Goal: Transaction & Acquisition: Purchase product/service

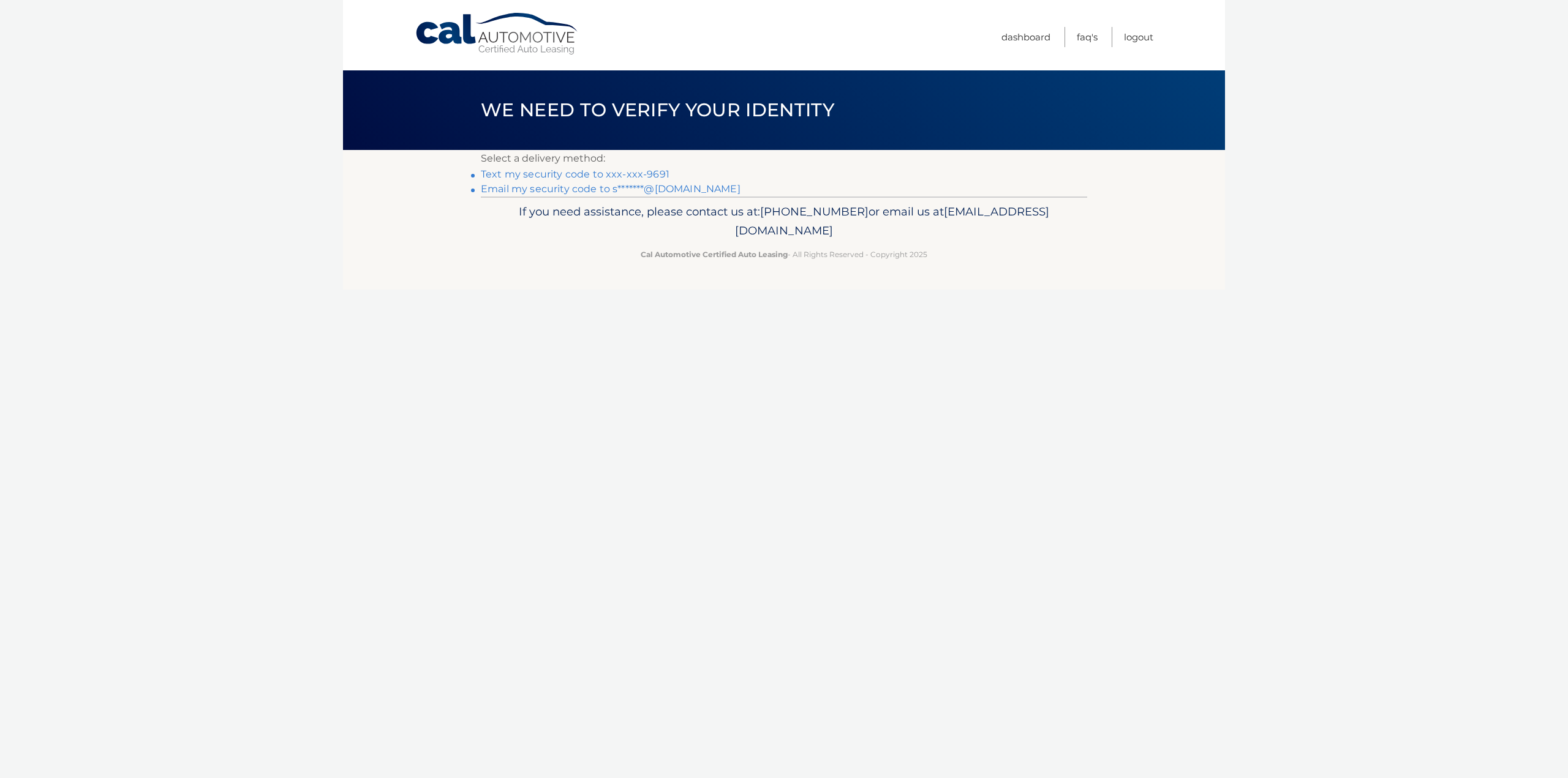
click at [525, 175] on link "Text my security code to xxx-xxx-9691" at bounding box center [575, 174] width 189 height 11
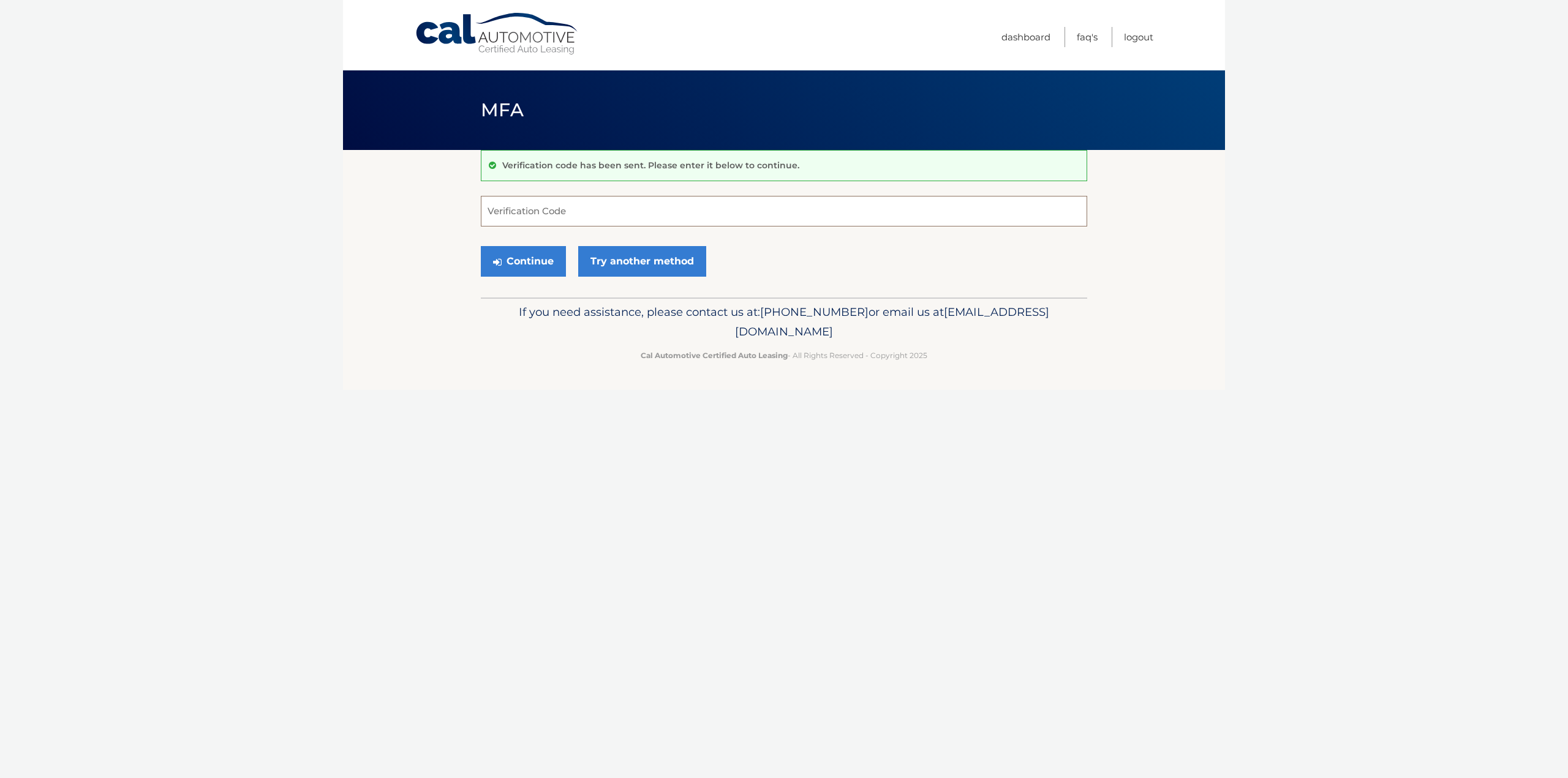
click at [540, 221] on input "Verification Code" at bounding box center [784, 212] width 607 height 31
type input "931346"
click at [481, 246] on button "Continue" at bounding box center [523, 262] width 85 height 31
click at [515, 259] on button "Continue" at bounding box center [523, 262] width 85 height 31
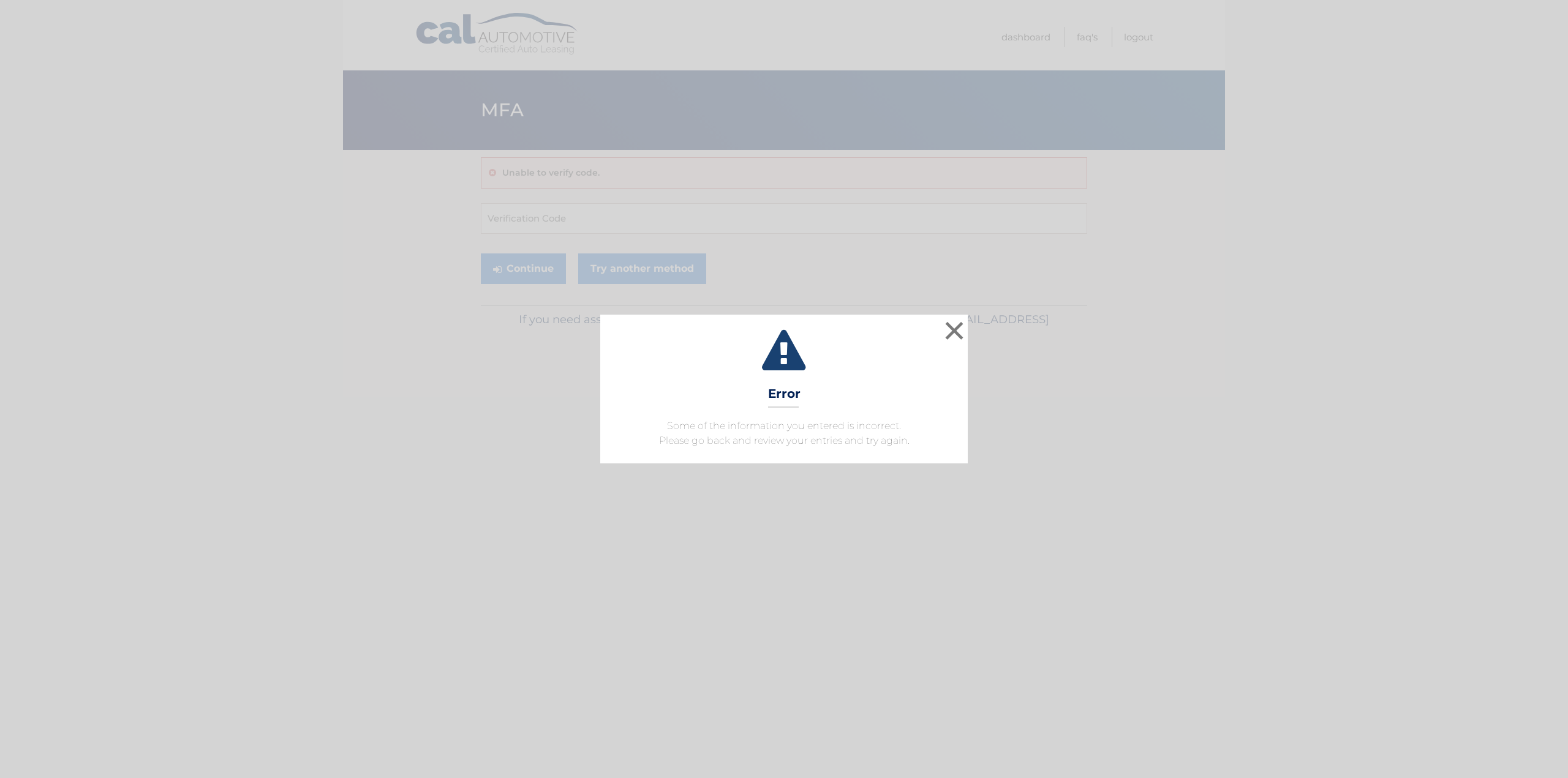
click at [539, 215] on div "× Error Some of the information you entered is incorrect. Please go back and re…" at bounding box center [784, 389] width 1568 height 778
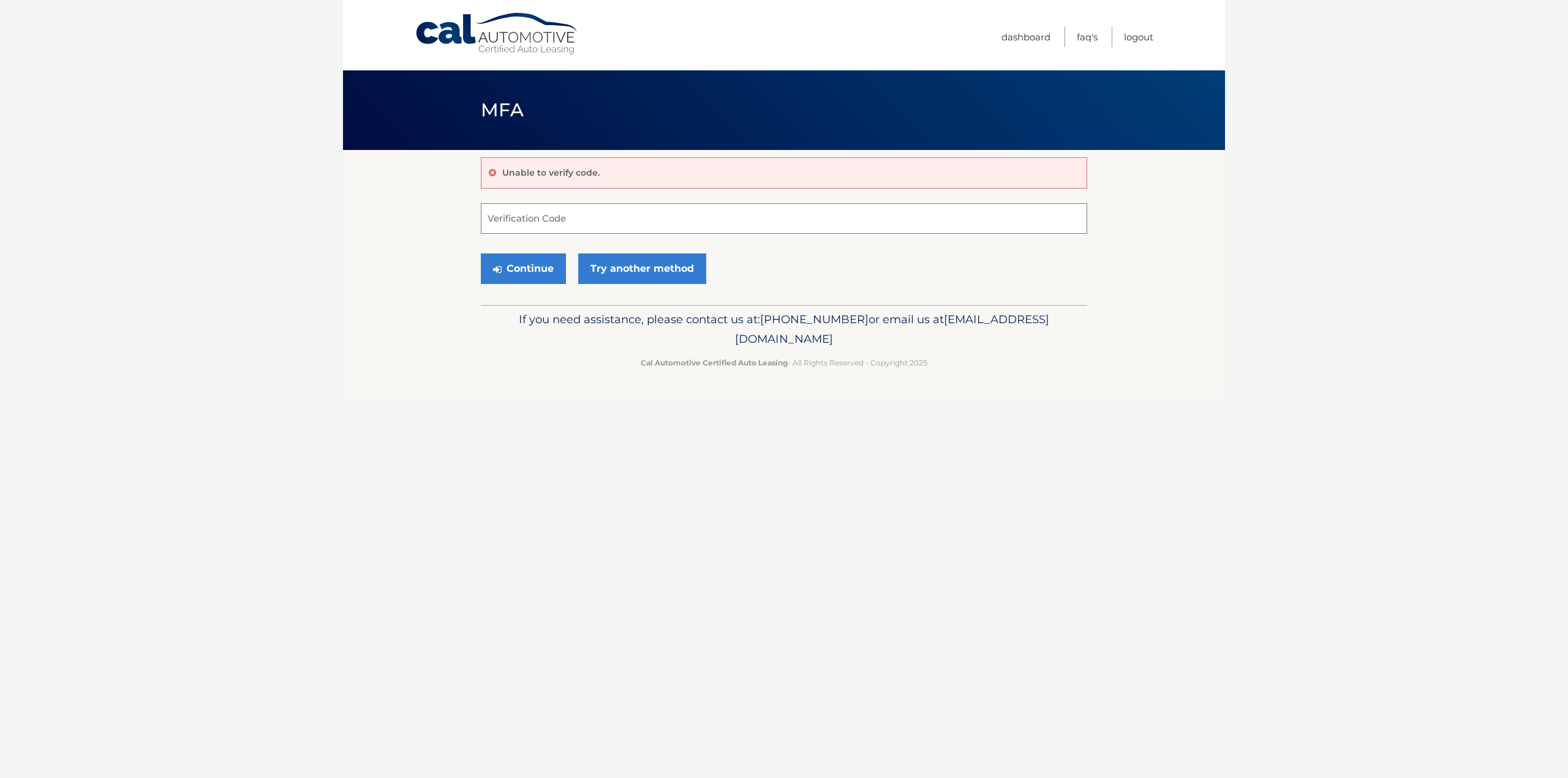
click at [521, 213] on input "Verification Code" at bounding box center [784, 218] width 607 height 31
type input "931346"
click at [512, 269] on button "Continue" at bounding box center [523, 269] width 85 height 31
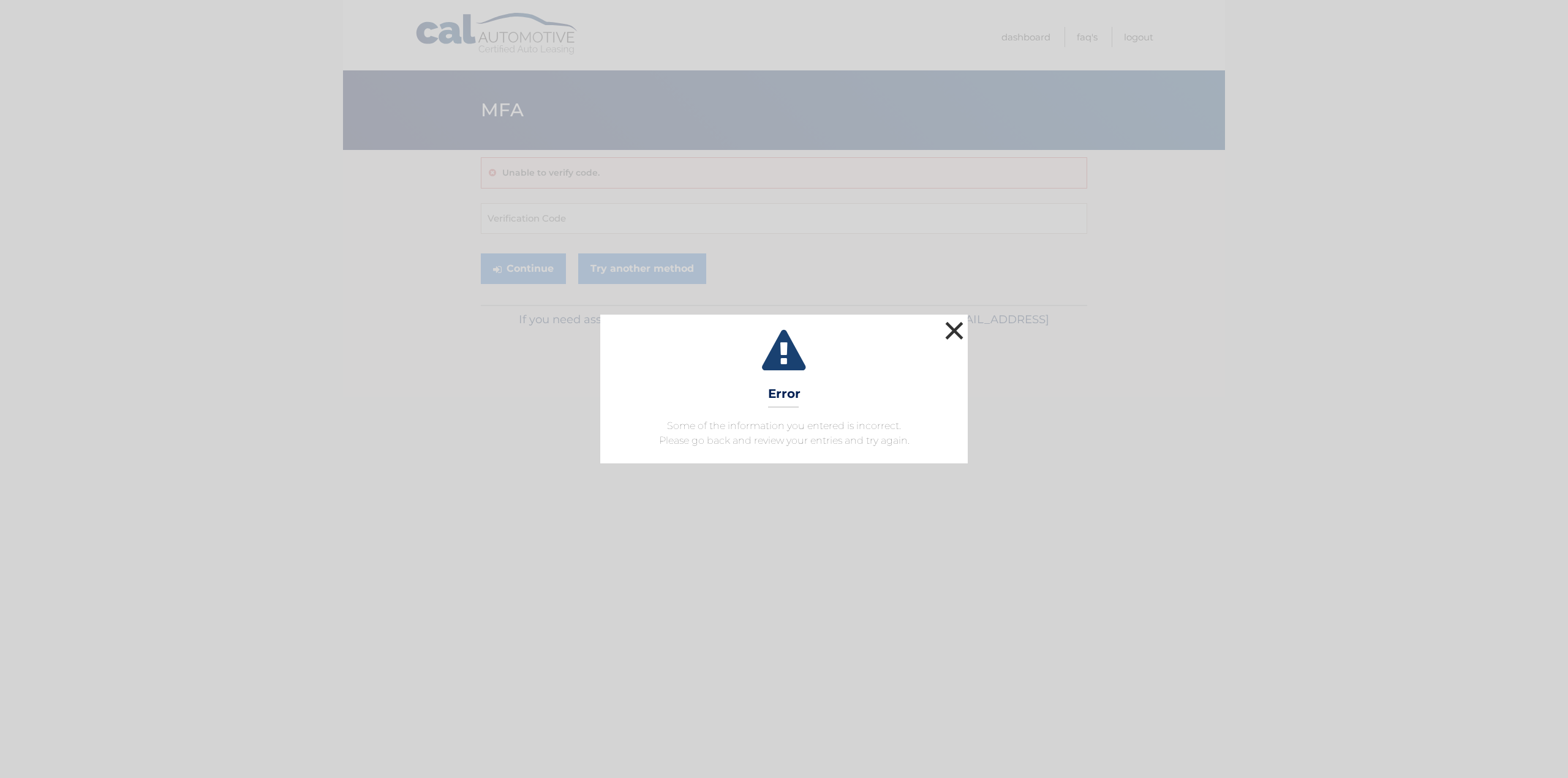
click at [963, 324] on button "×" at bounding box center [955, 331] width 25 height 25
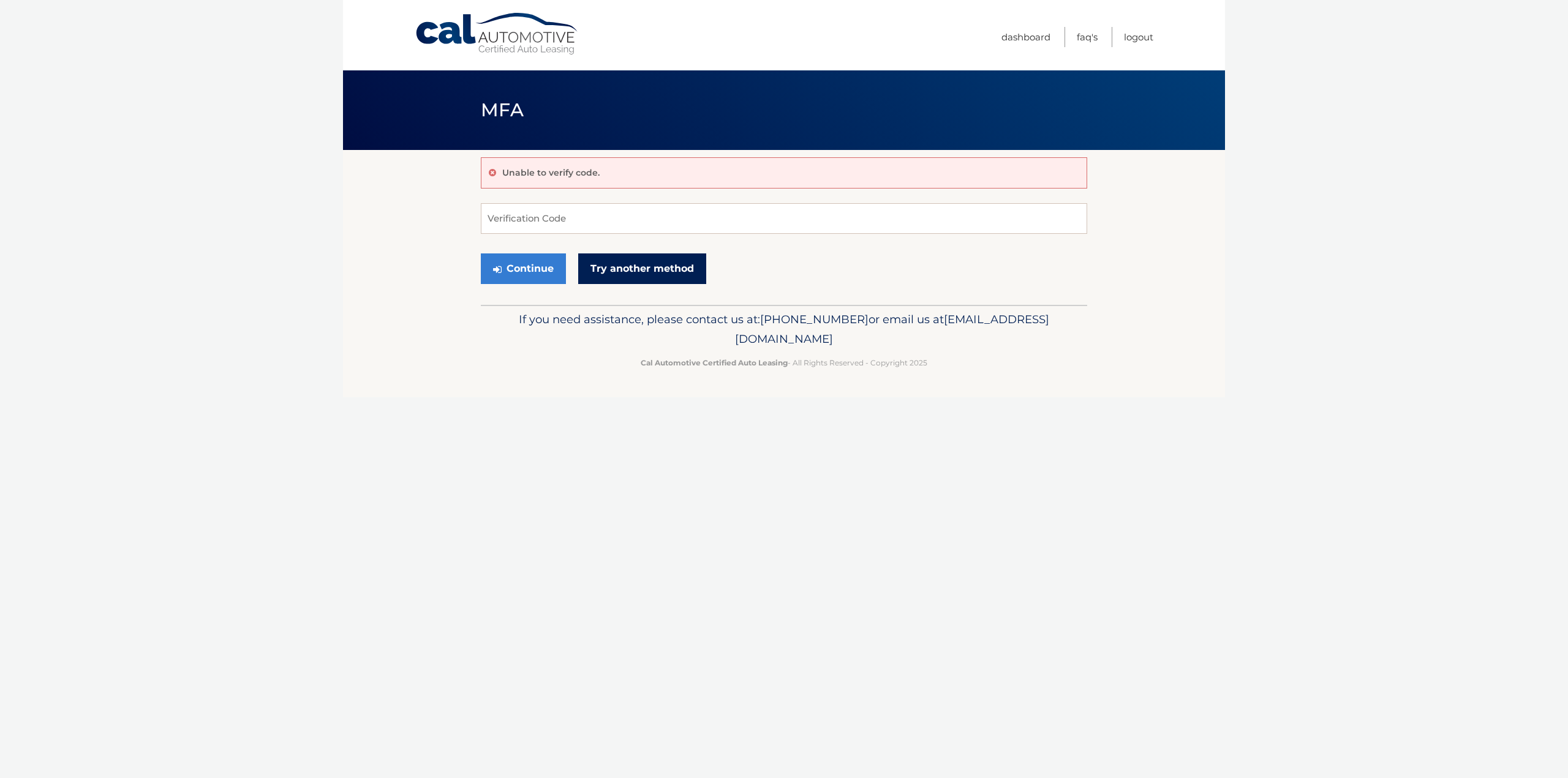
click at [648, 270] on link "Try another method" at bounding box center [642, 269] width 128 height 31
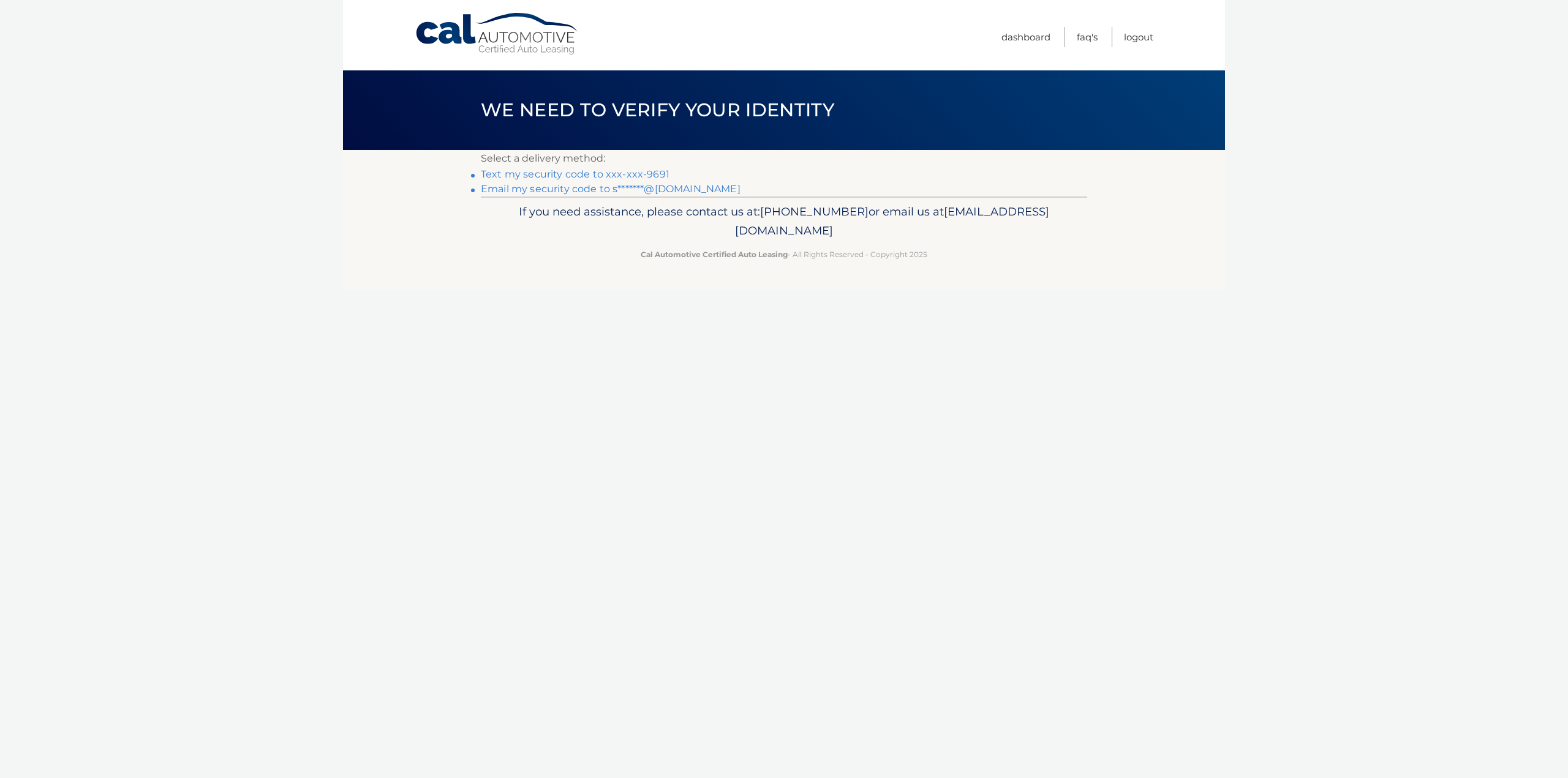
click at [606, 171] on link "Text my security code to xxx-xxx-9691" at bounding box center [575, 174] width 189 height 11
click at [561, 189] on link "Email my security code to s*******@yahoo.com" at bounding box center [611, 189] width 260 height 11
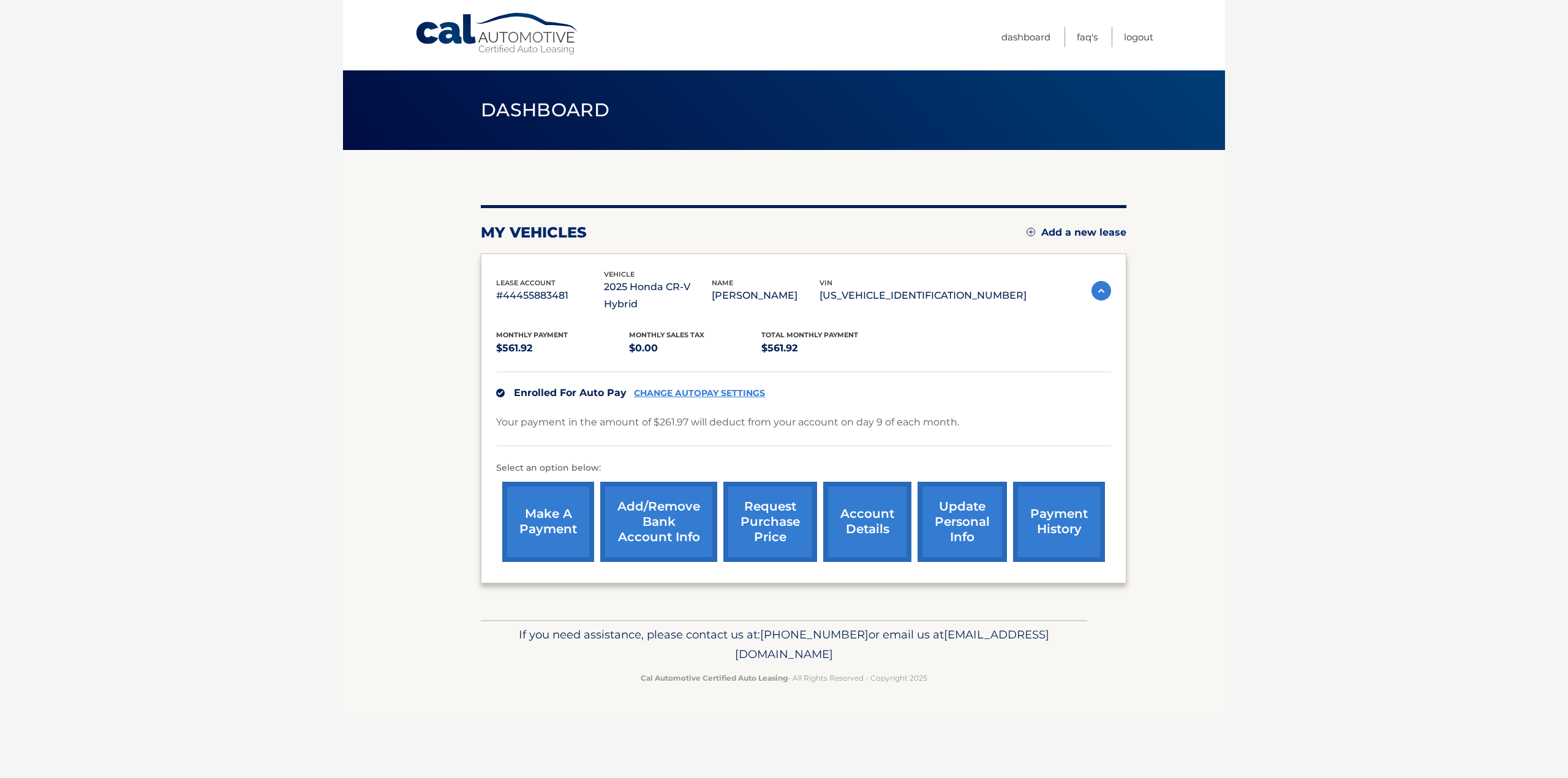
click at [1031, 498] on link "payment history" at bounding box center [1059, 522] width 92 height 80
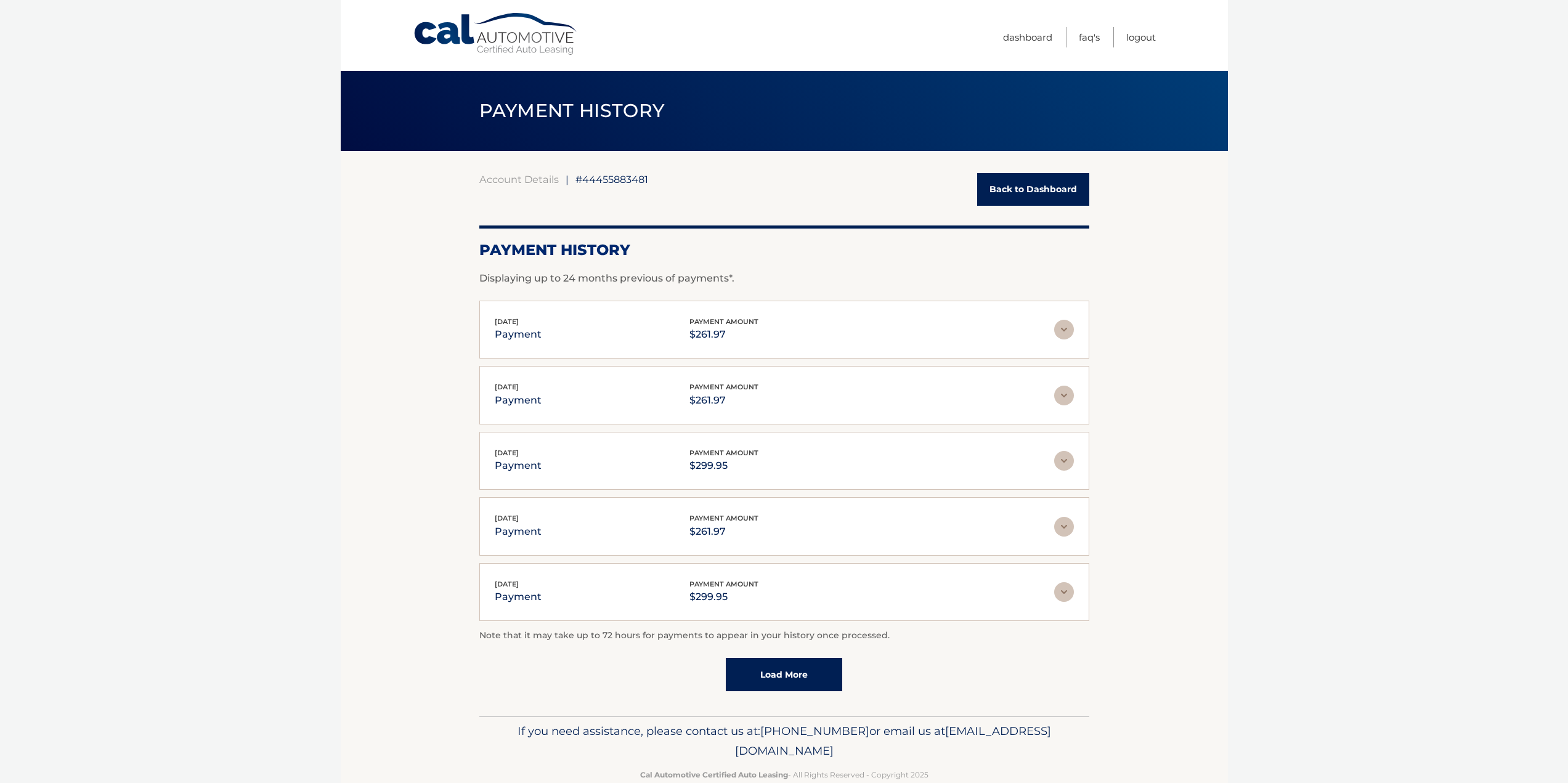
click at [1027, 186] on link "Back to Dashboard" at bounding box center [1034, 190] width 112 height 33
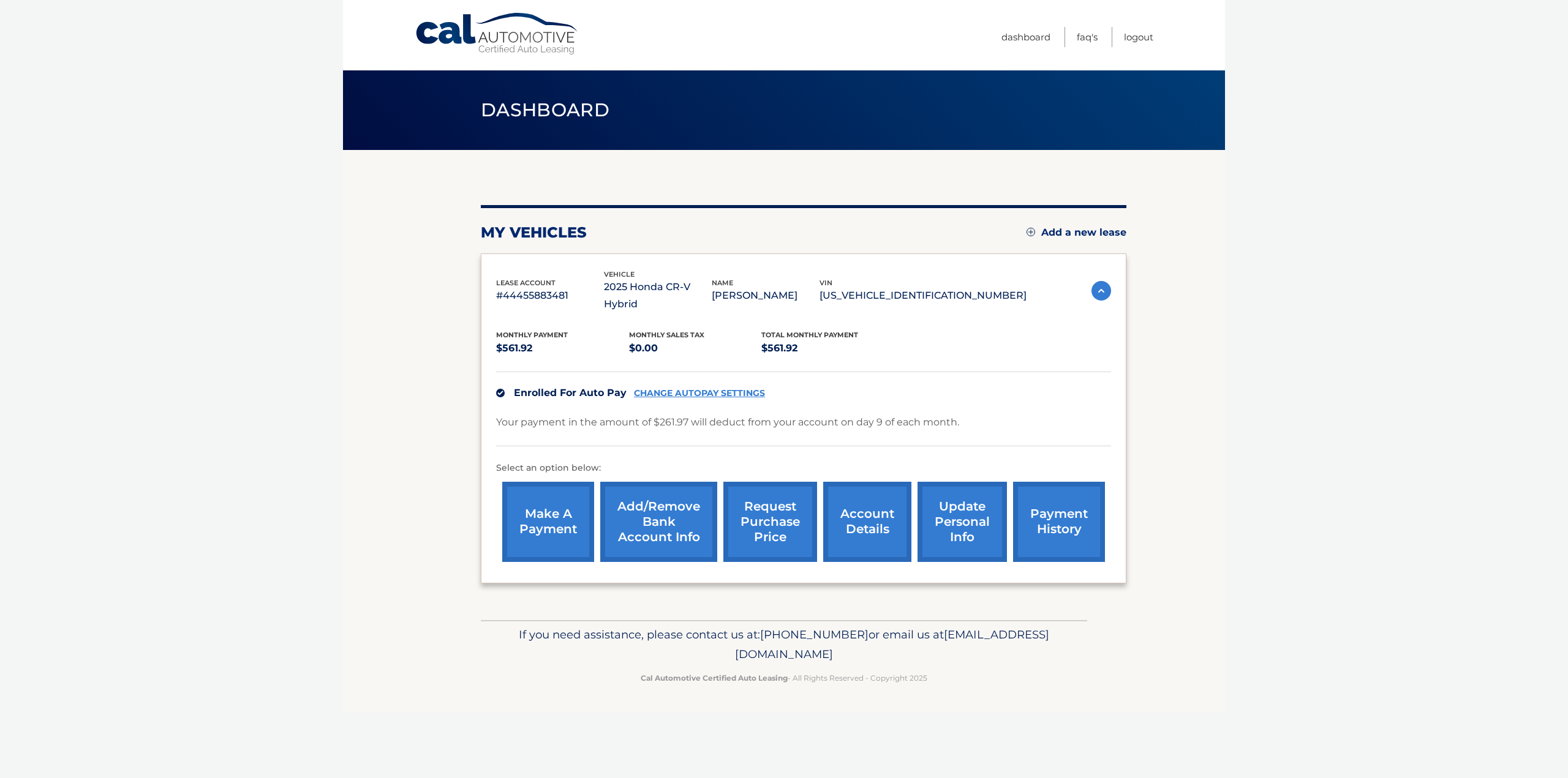
click at [543, 498] on link "make a payment" at bounding box center [548, 522] width 92 height 80
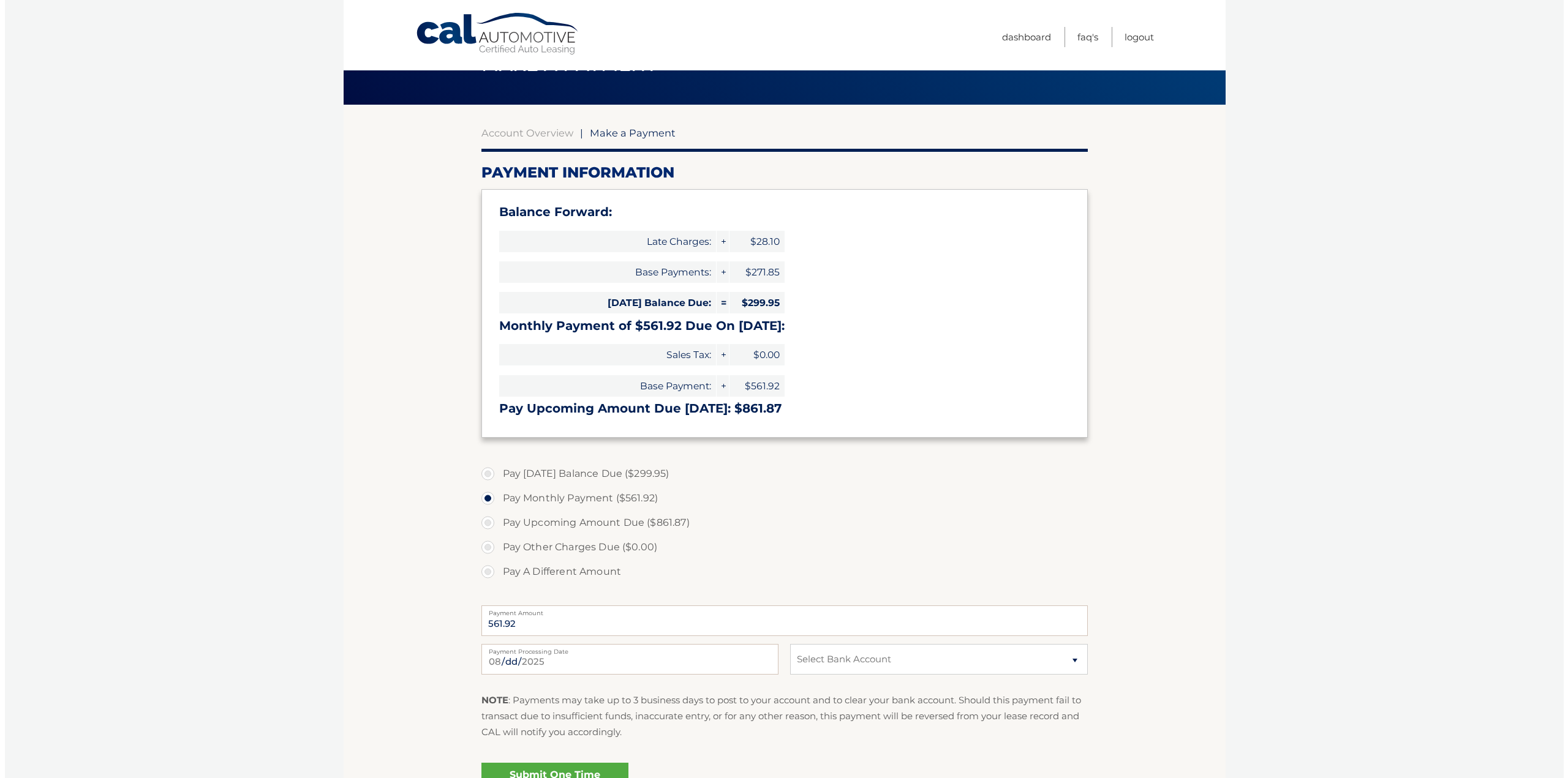
scroll to position [61, 0]
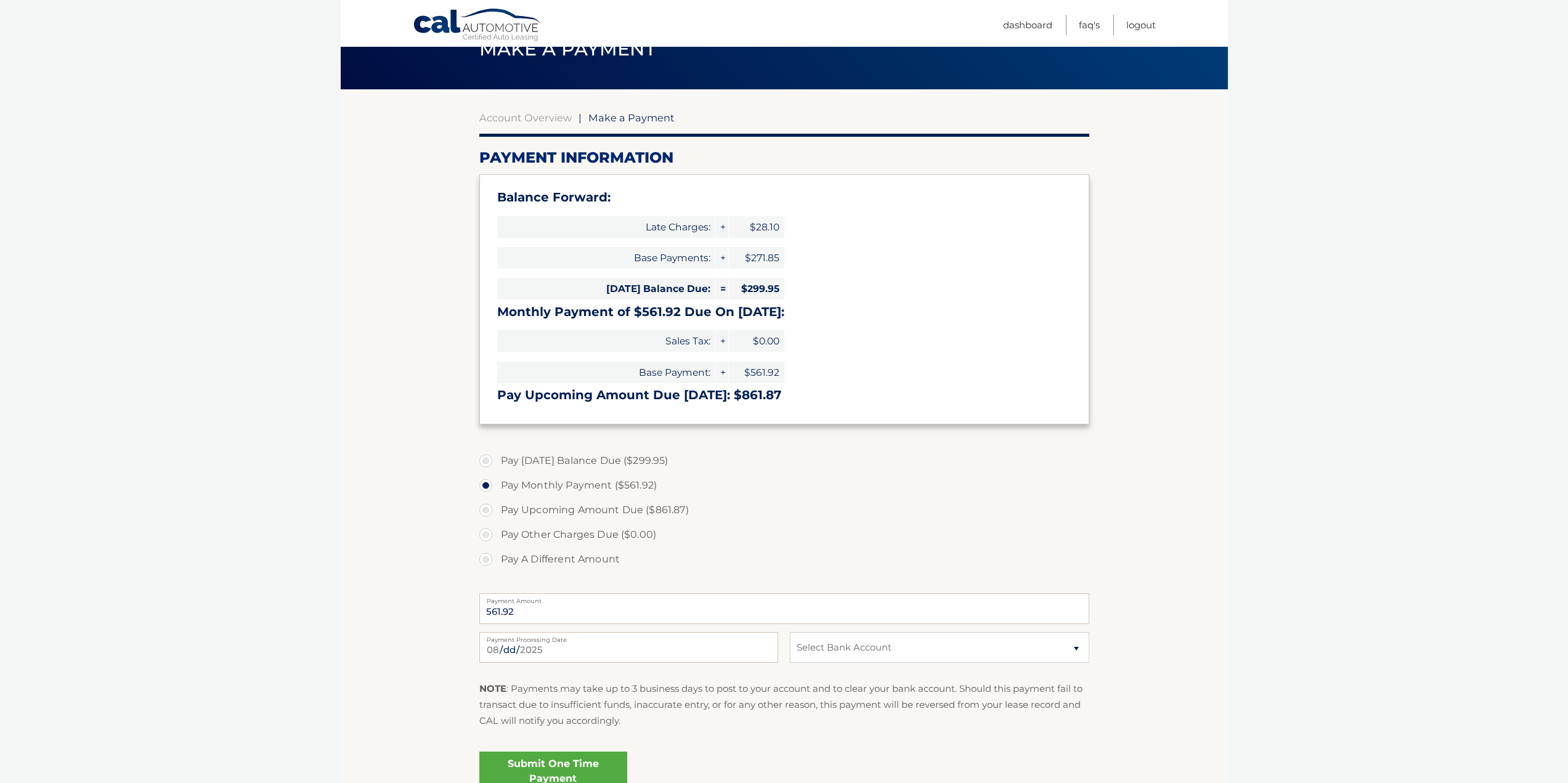
click at [488, 459] on label "Pay [DATE] Balance Due ($299.95)" at bounding box center [784, 461] width 610 height 25
click at [488, 459] on input "Pay Today's Balance Due ($299.95)" at bounding box center [490, 458] width 13 height 19
radio input "true"
type input "299.95"
click at [871, 641] on select "Select Bank Account Checking BANK OF AMERICA, N.A. *****7645 Checking FOURLEAF …" at bounding box center [939, 648] width 299 height 31
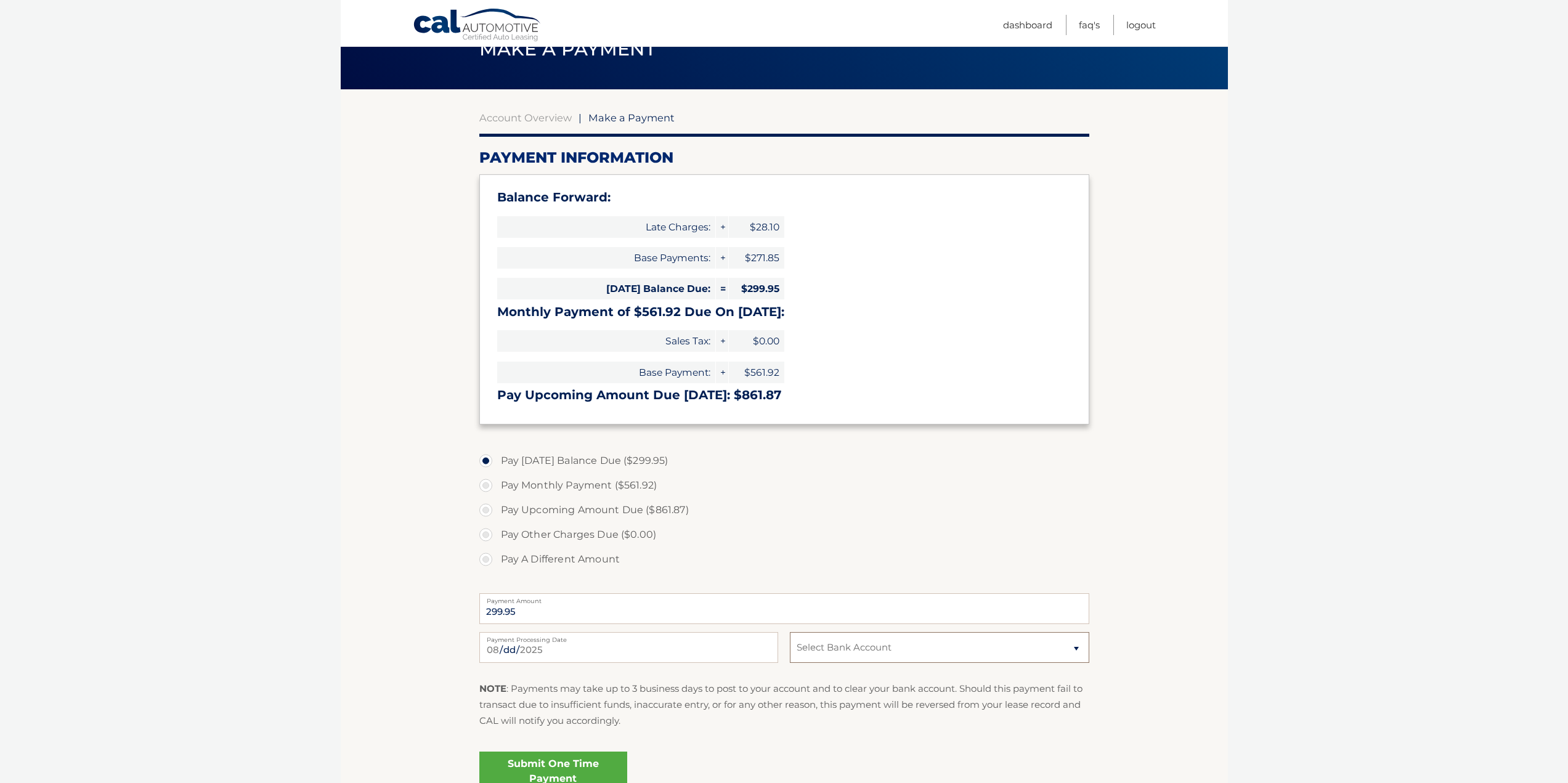
select select "OWM0NWEzMmYtMTIxMy00Mjk4LWE5MWQtMTYzYzg5MjAxMTVj"
click at [790, 633] on select "Select Bank Account Checking BANK OF AMERICA, N.A. *****7645 Checking FOURLEAF …" at bounding box center [939, 648] width 299 height 31
click at [852, 725] on p "NOTE : Payments may take up to 3 business days to post to your account and to c…" at bounding box center [784, 705] width 610 height 48
click at [551, 770] on link "Submit One Time Payment" at bounding box center [553, 771] width 148 height 40
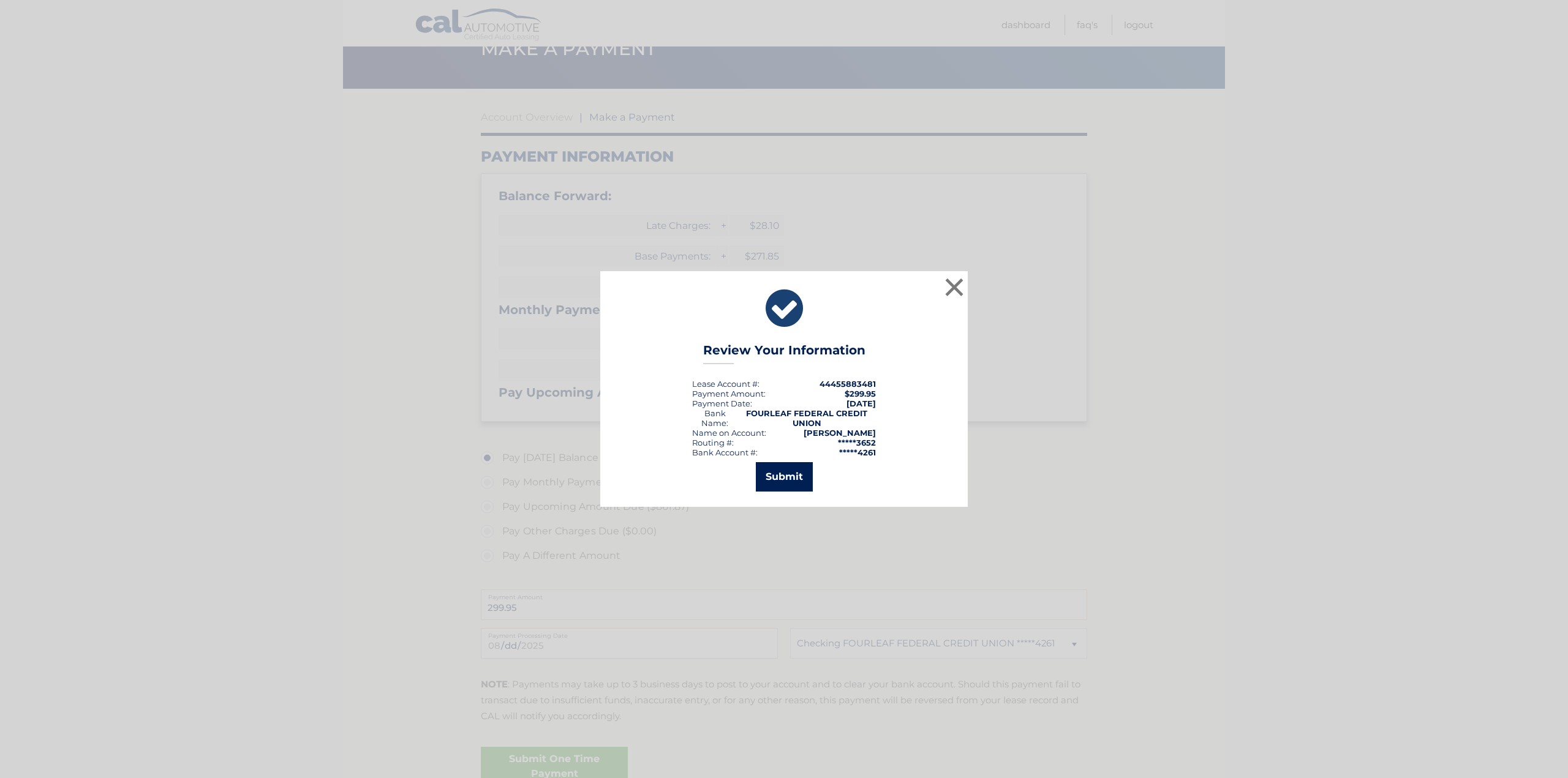
click at [782, 475] on button "Submit" at bounding box center [784, 476] width 57 height 30
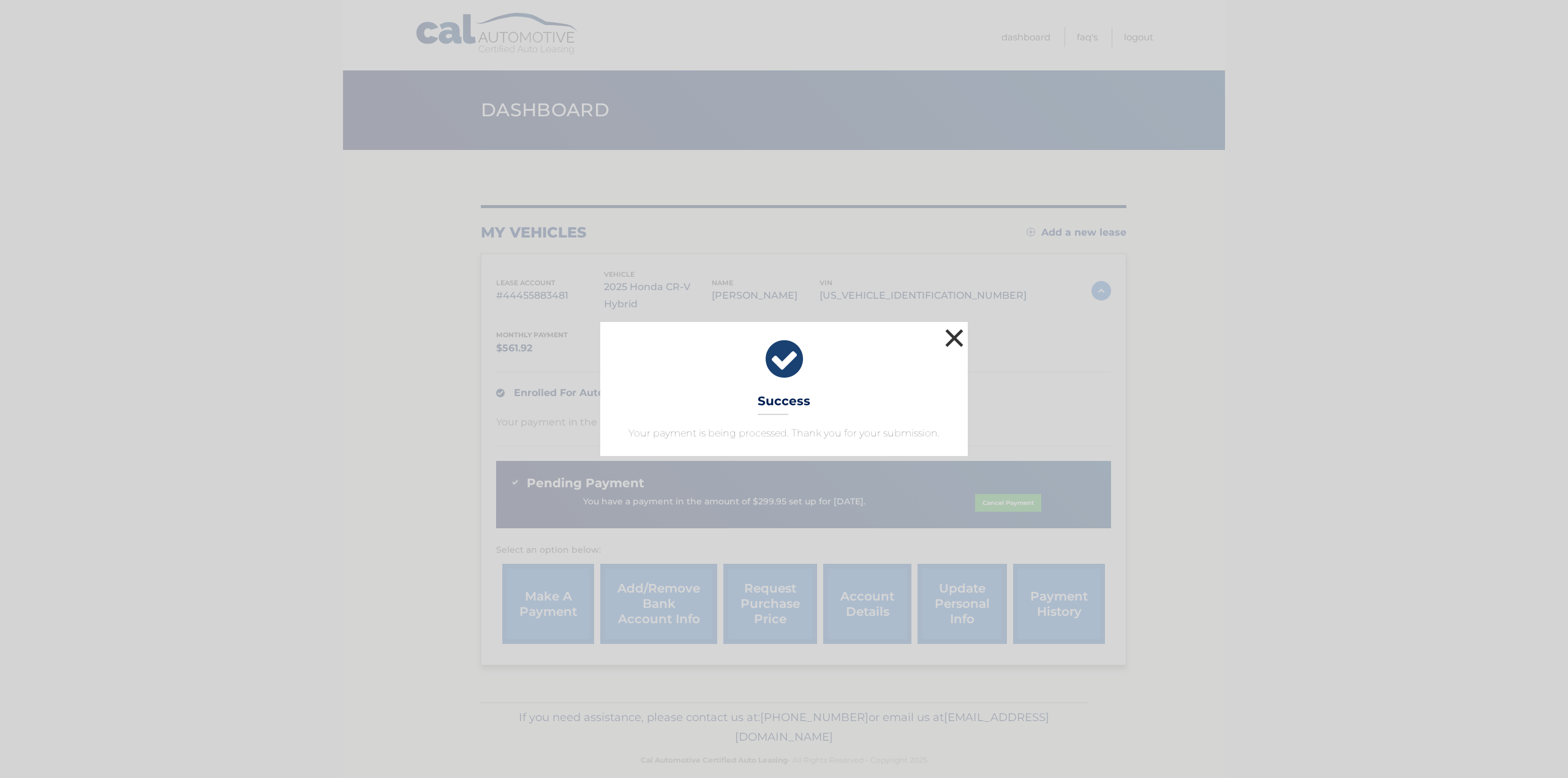
click at [952, 340] on button "×" at bounding box center [955, 338] width 25 height 25
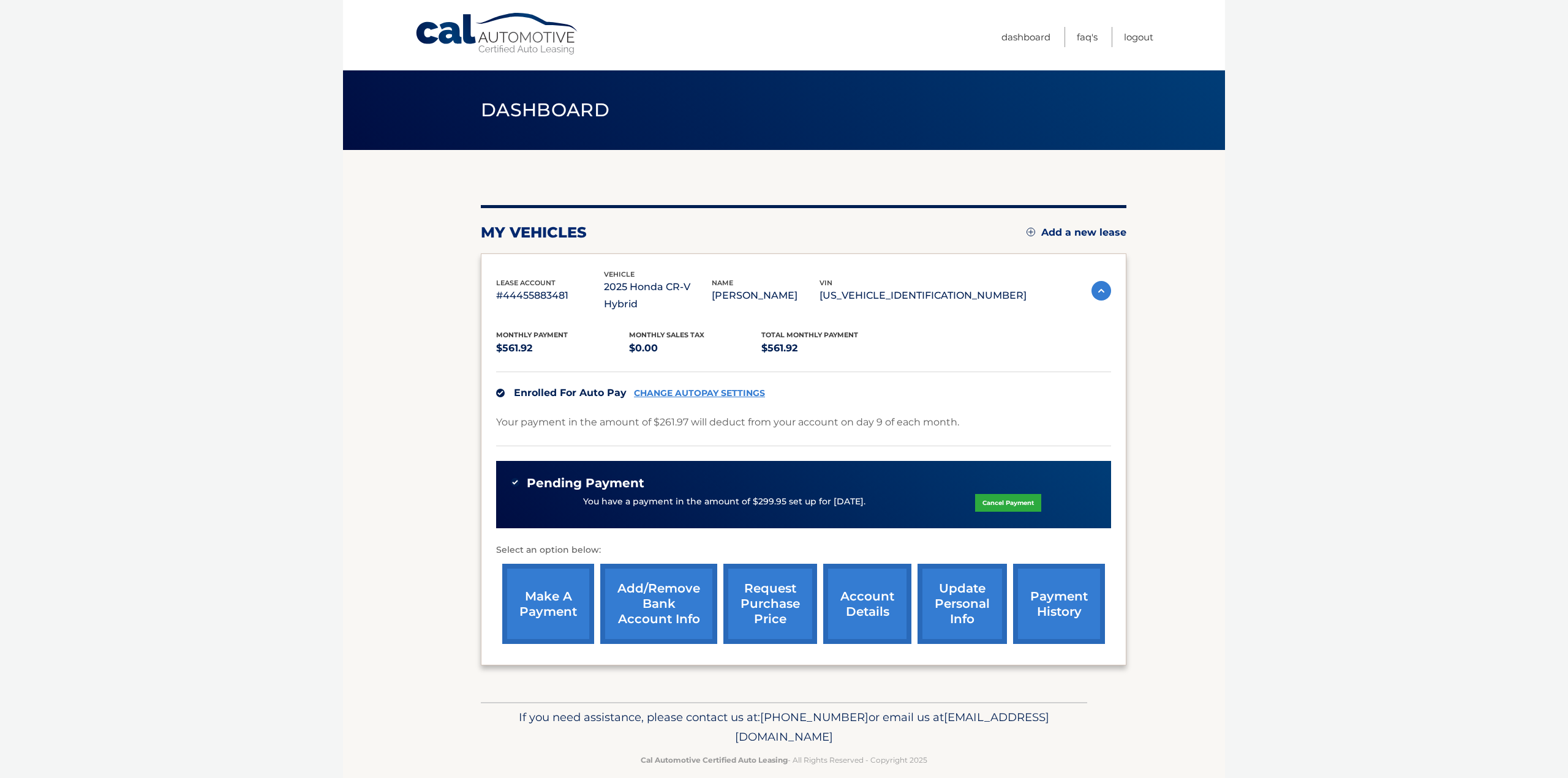
click at [1058, 578] on link "payment history" at bounding box center [1059, 605] width 92 height 80
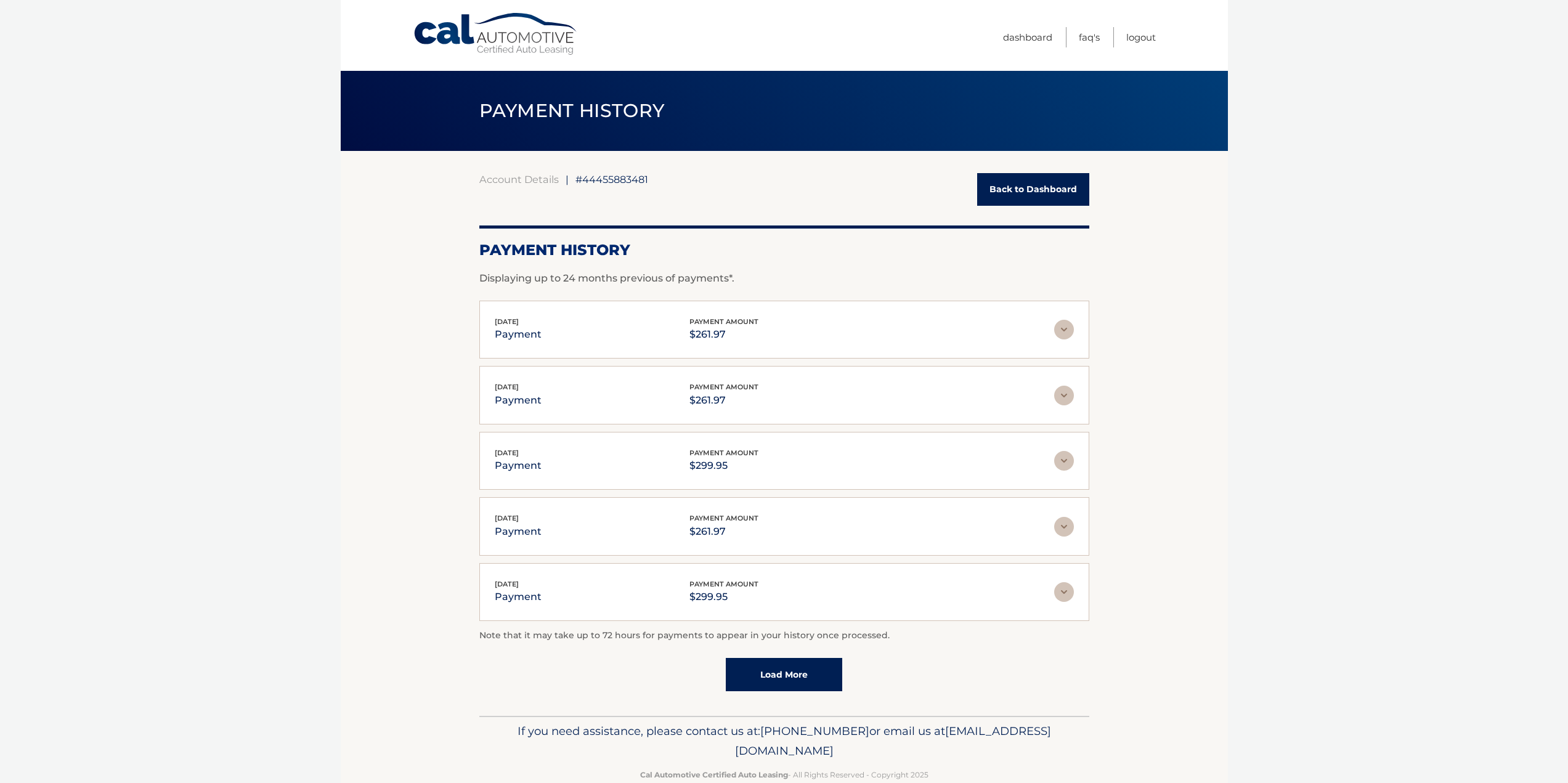
click at [1037, 192] on link "Back to Dashboard" at bounding box center [1034, 190] width 112 height 33
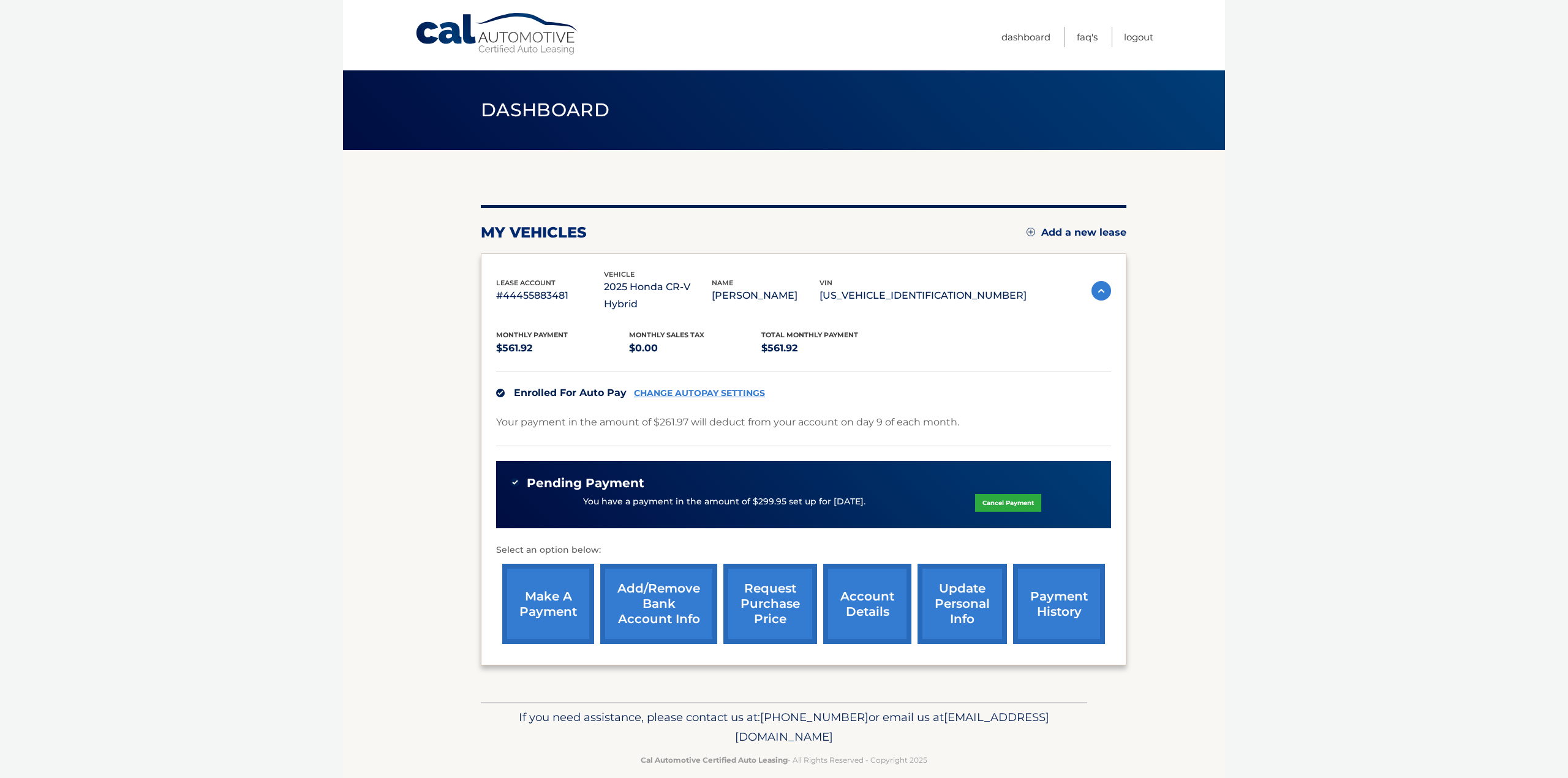
click at [561, 595] on link "make a payment" at bounding box center [548, 605] width 92 height 80
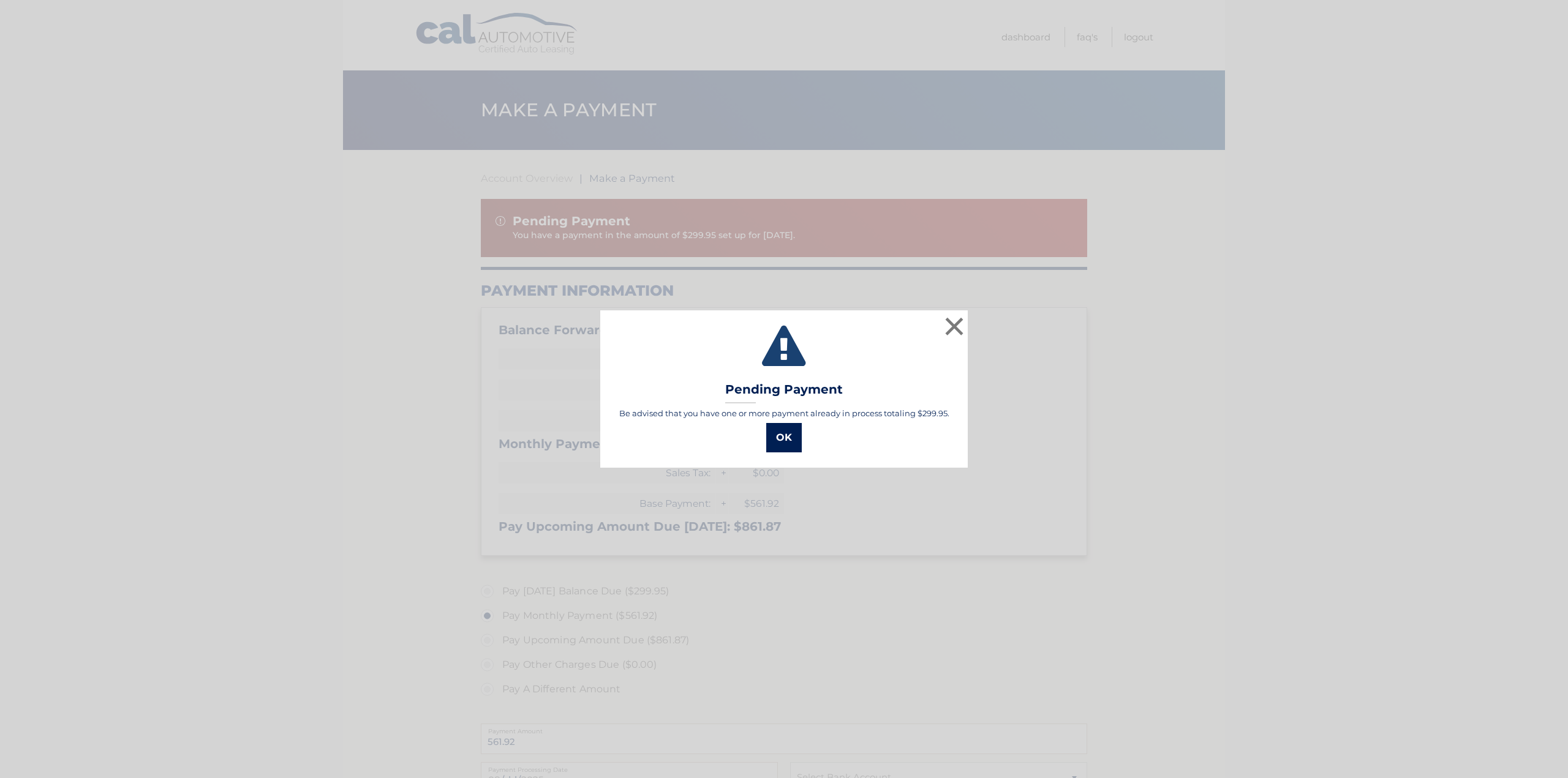
click at [788, 440] on button "OK" at bounding box center [783, 438] width 35 height 30
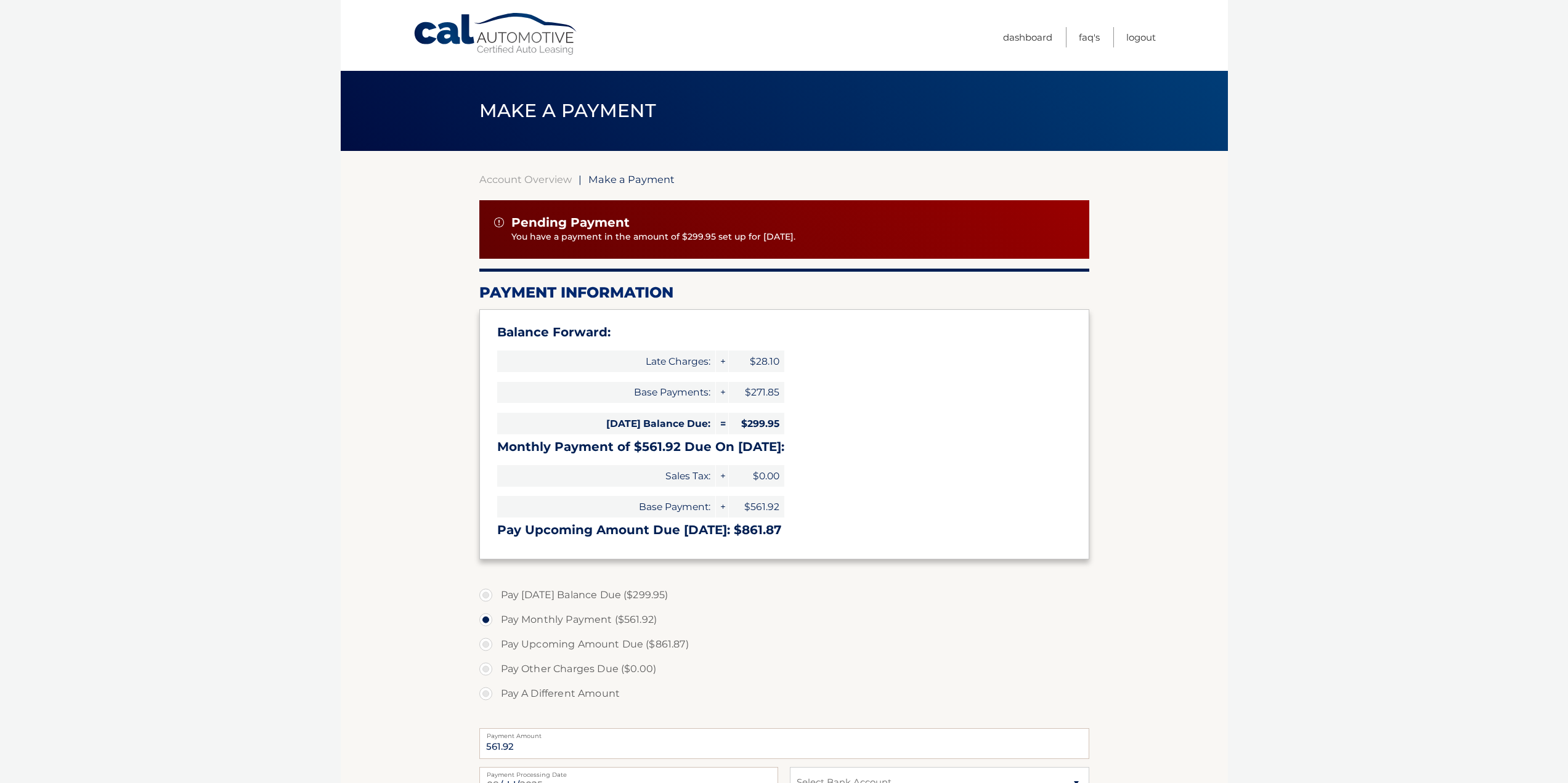
click at [484, 665] on label "Pay Other Charges Due ($0.00)" at bounding box center [784, 669] width 610 height 25
drag, startPoint x: 1177, startPoint y: 533, endPoint x: 1122, endPoint y: 547, distance: 56.8
click at [1178, 533] on section "Account Overview | Make a Payment Pending Payment You have a payment in the amo…" at bounding box center [784, 548] width 887 height 793
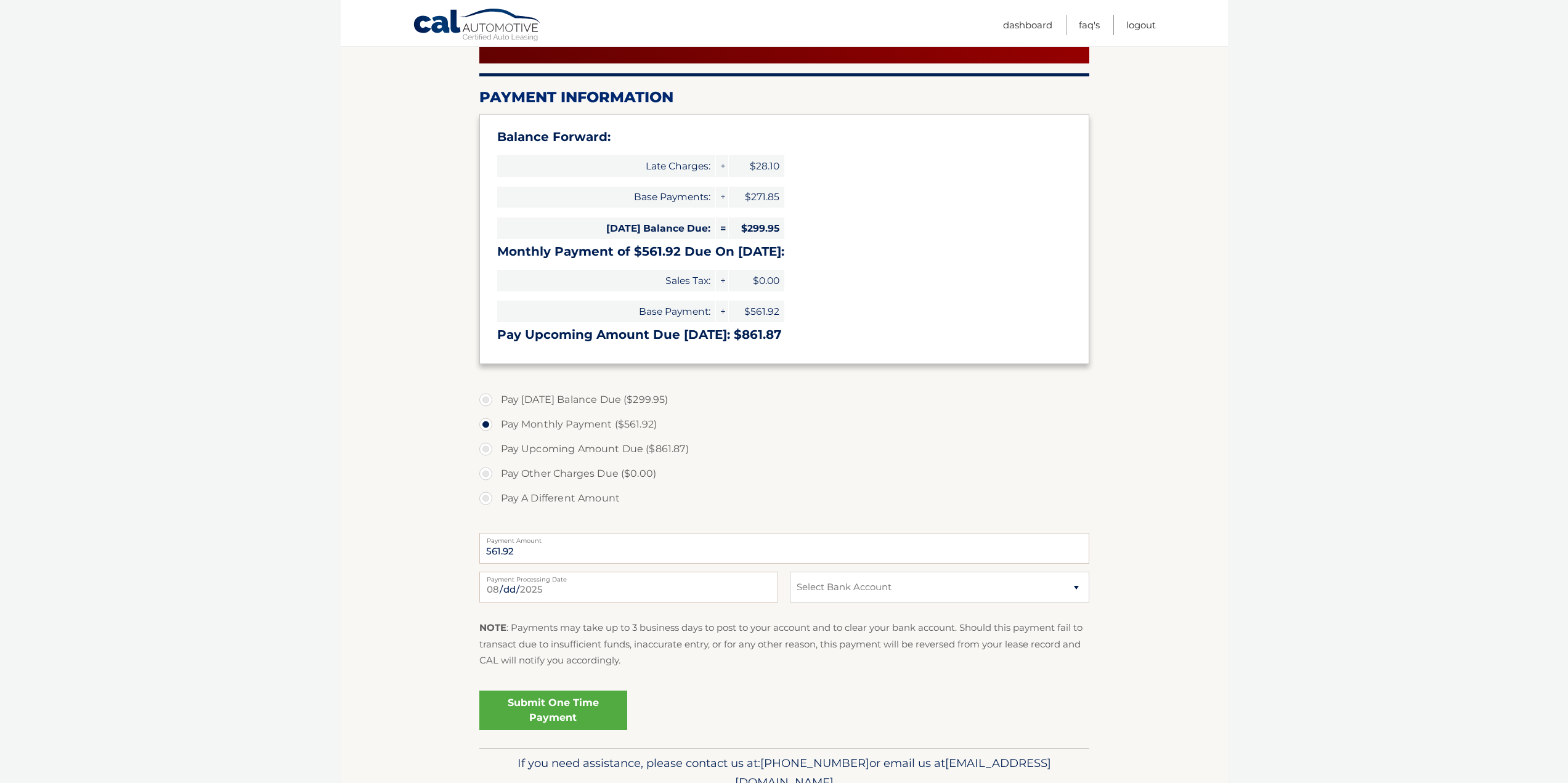
scroll to position [199, 0]
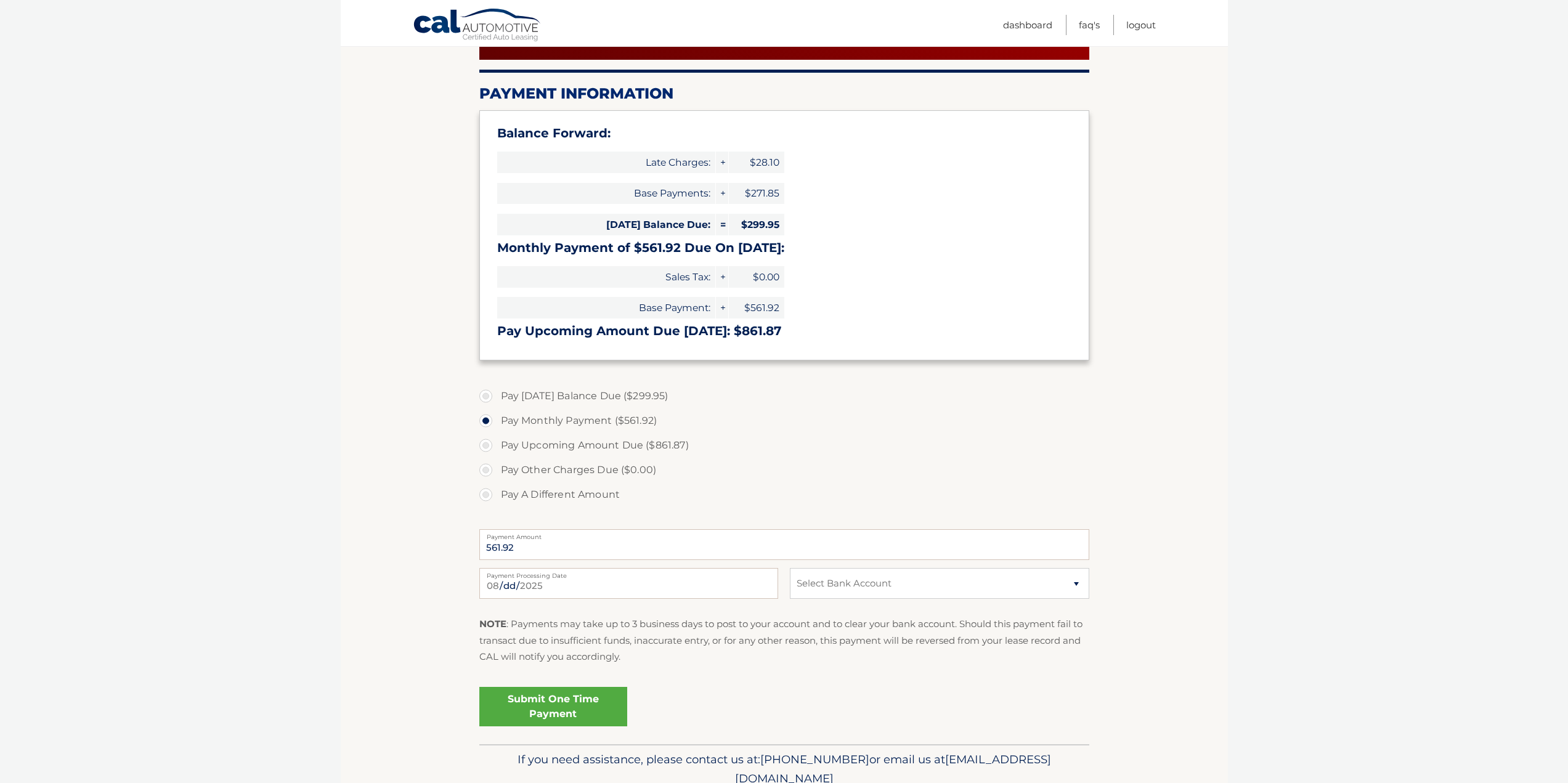
click at [490, 471] on label "Pay Other Charges Due ($0.00)" at bounding box center [784, 471] width 610 height 25
click at [484, 471] on label "Pay Other Charges Due ($0.00)" at bounding box center [784, 471] width 610 height 25
click at [796, 468] on label "Pay Other Charges Due ($0.00)" at bounding box center [784, 471] width 610 height 25
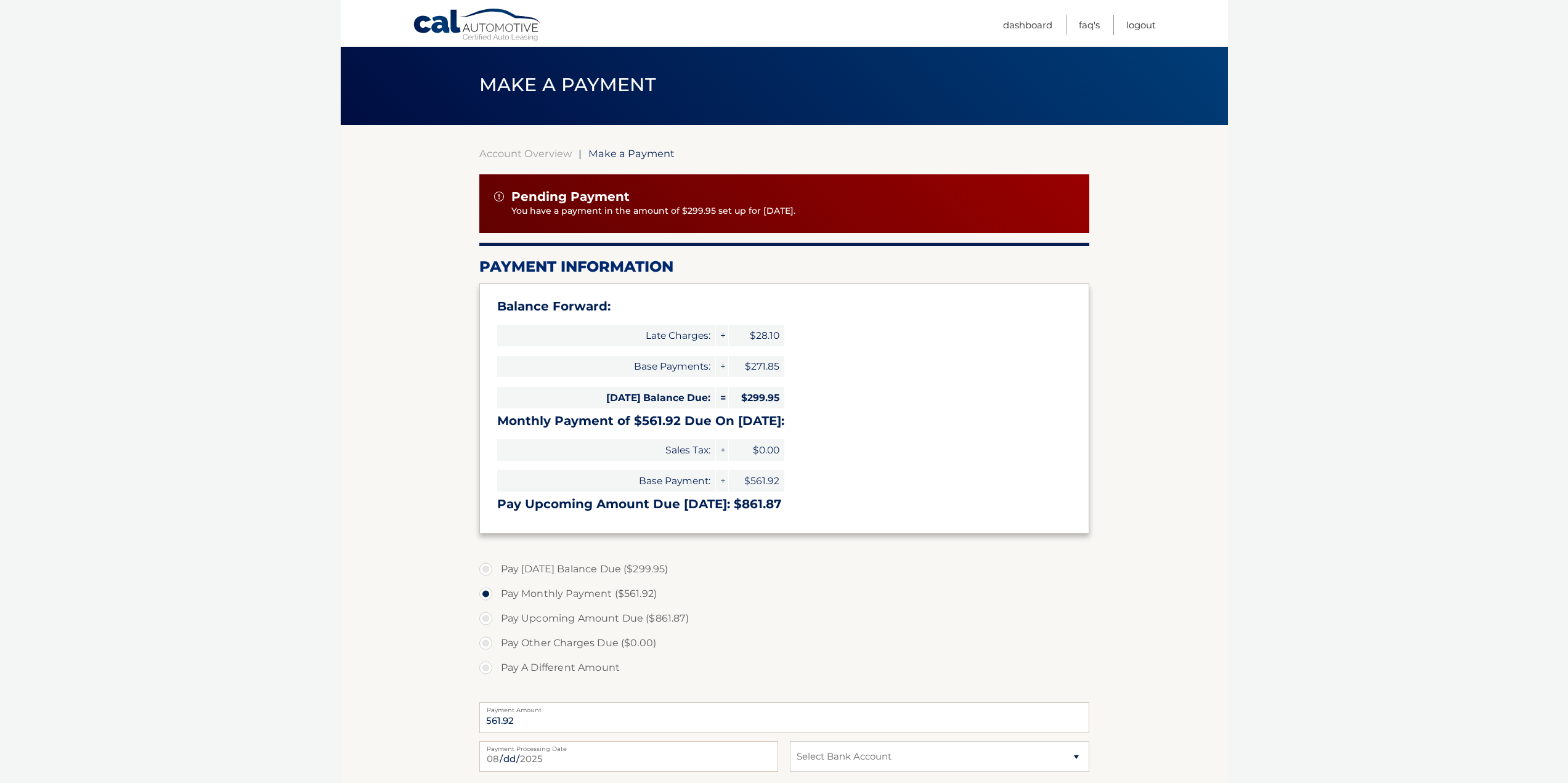
scroll to position [0, 0]
